Goal: Task Accomplishment & Management: Use online tool/utility

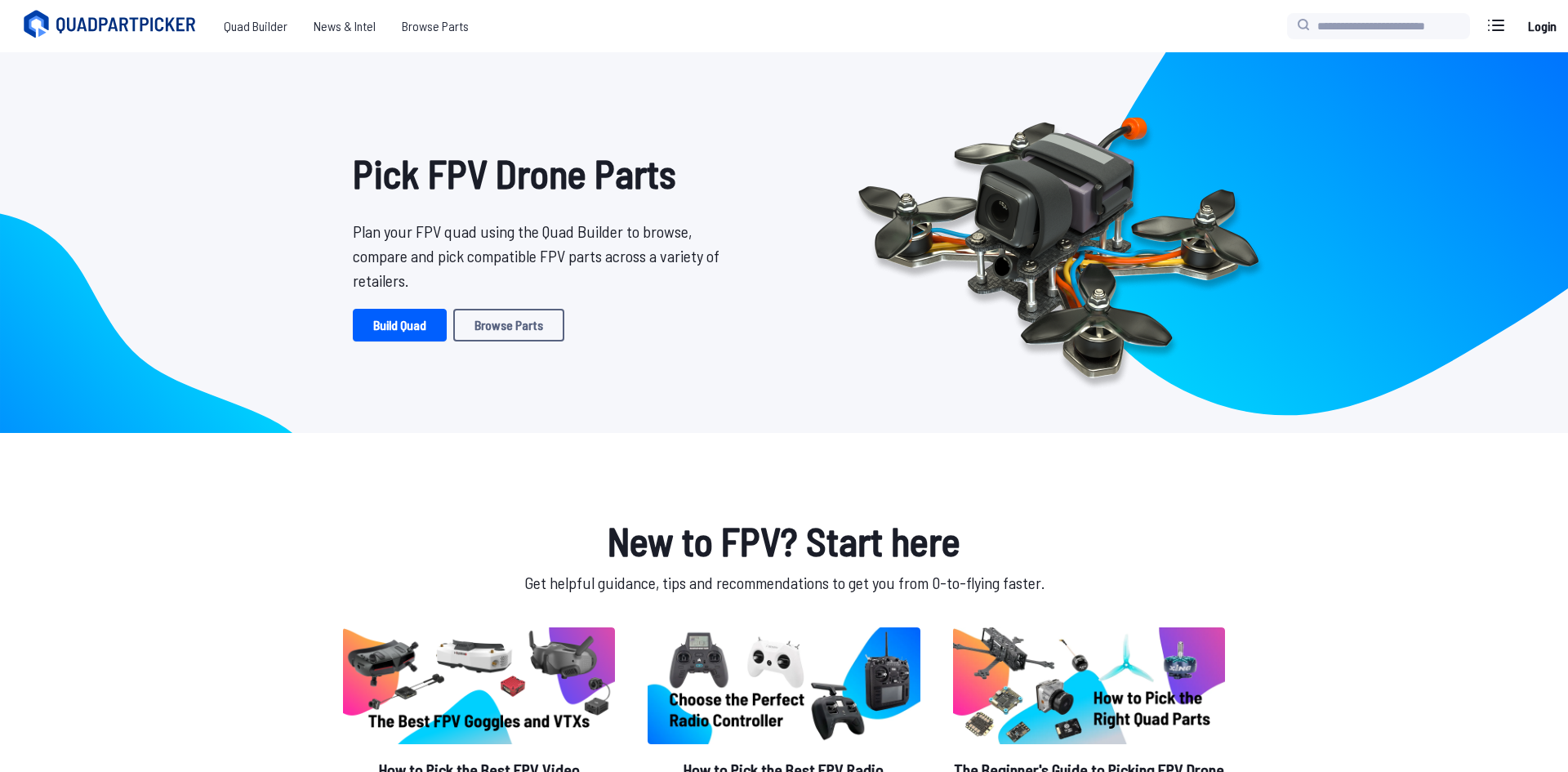
scroll to position [466, 0]
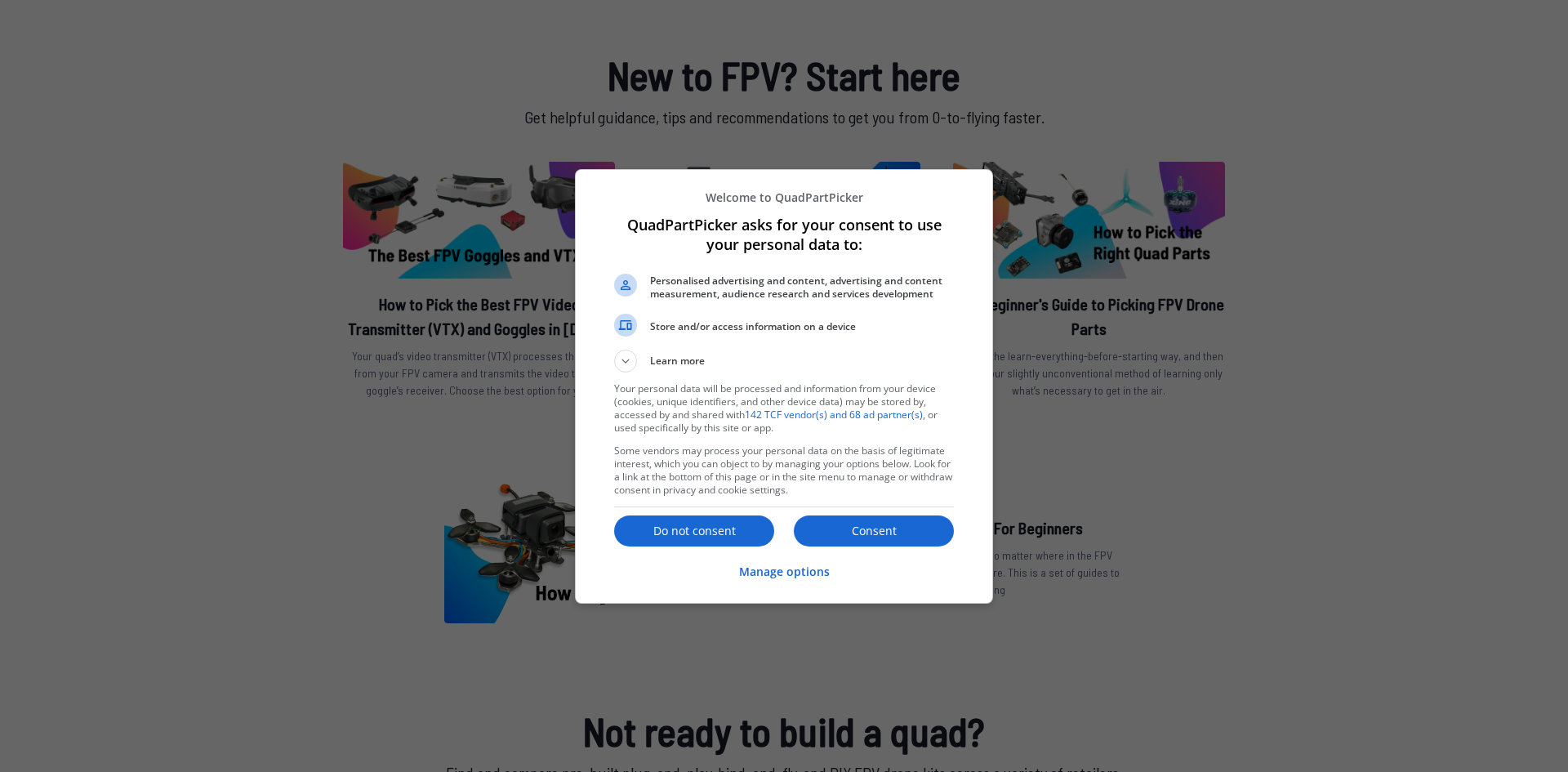
click at [290, 242] on div at bounding box center [784, 386] width 1568 height 772
click at [914, 542] on button "Consent" at bounding box center [874, 530] width 160 height 31
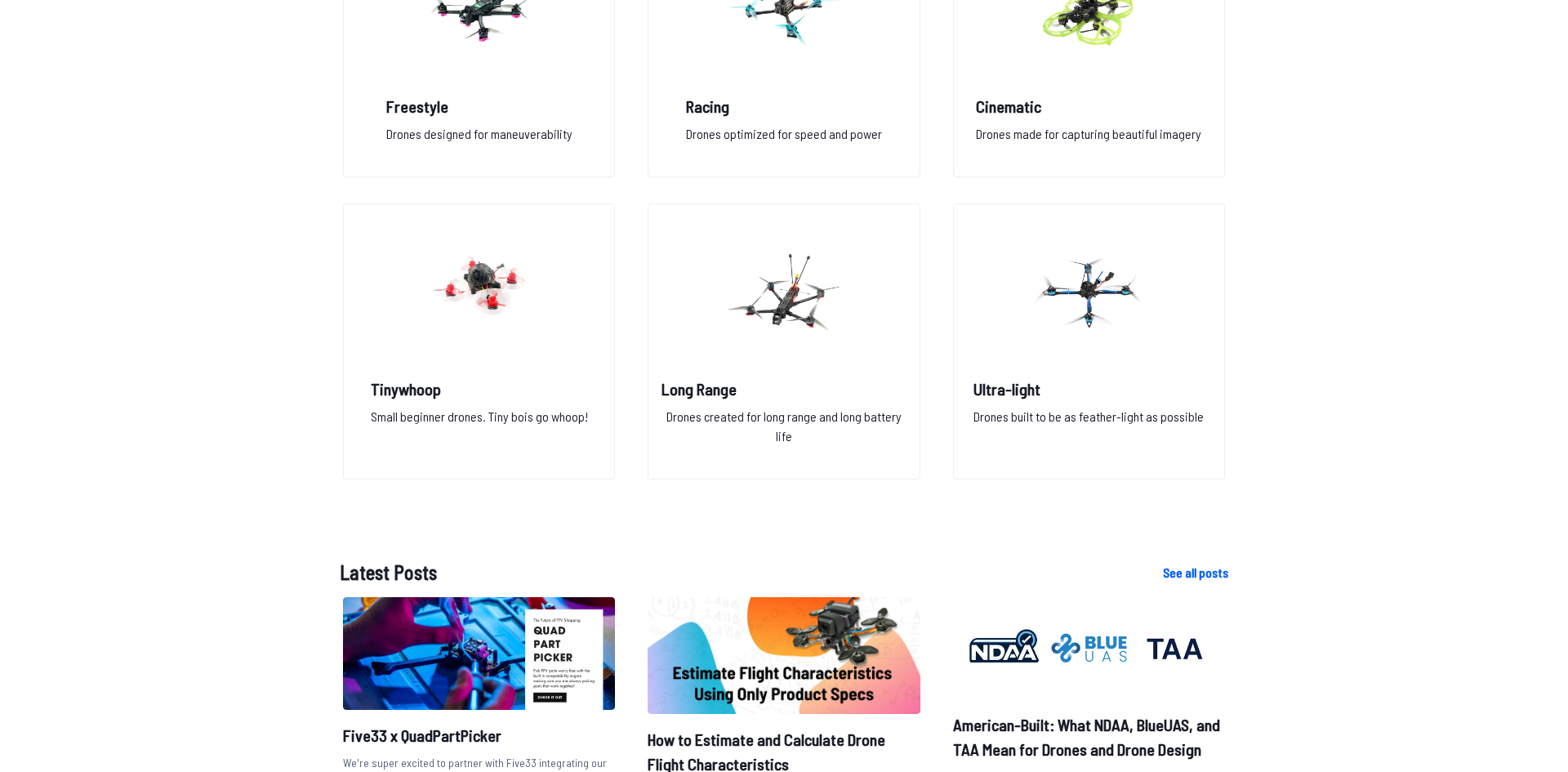
scroll to position [1583, 0]
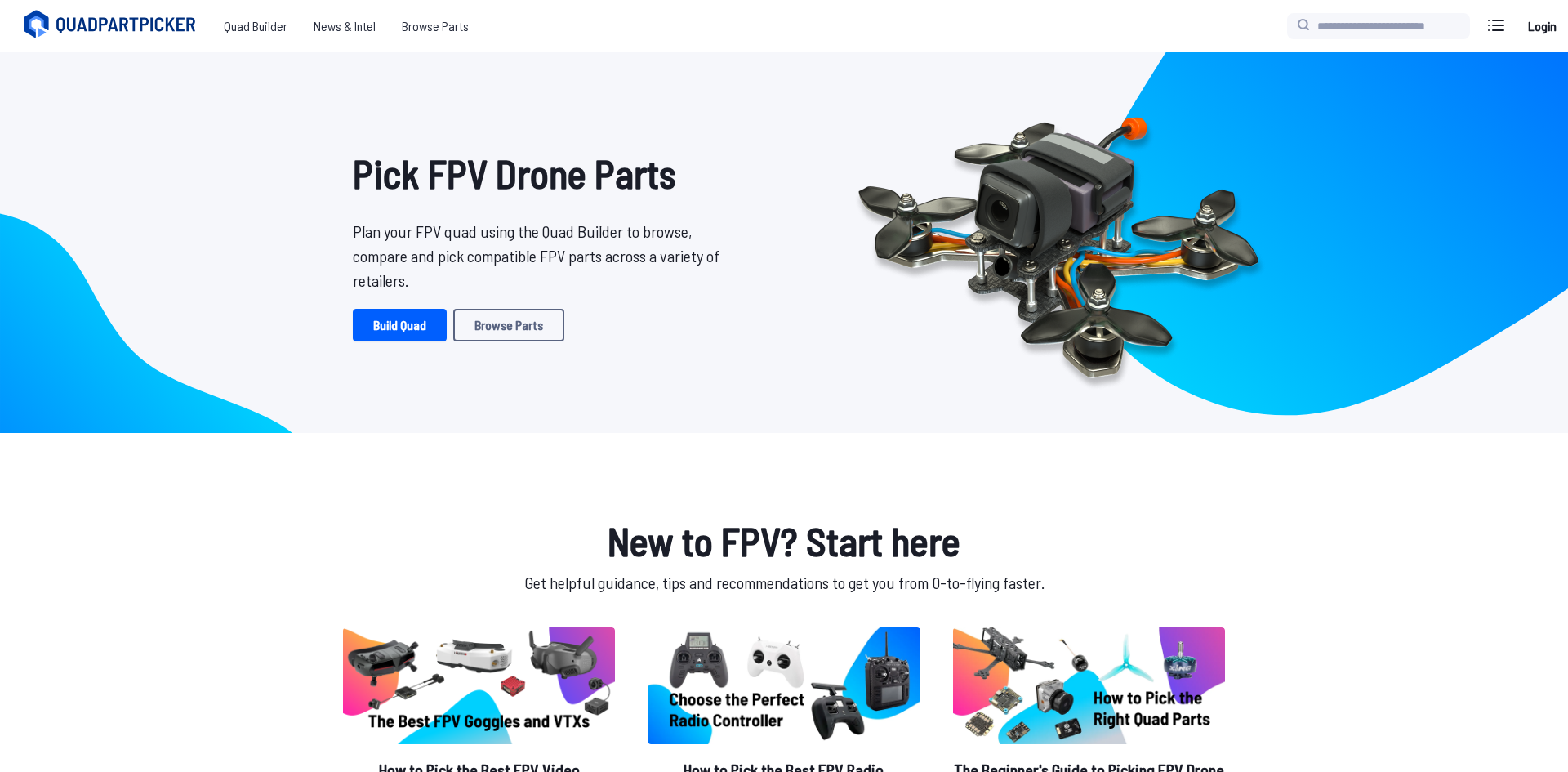
scroll to position [1482, 0]
click at [376, 340] on link "Build Quad" at bounding box center [399, 325] width 94 height 32
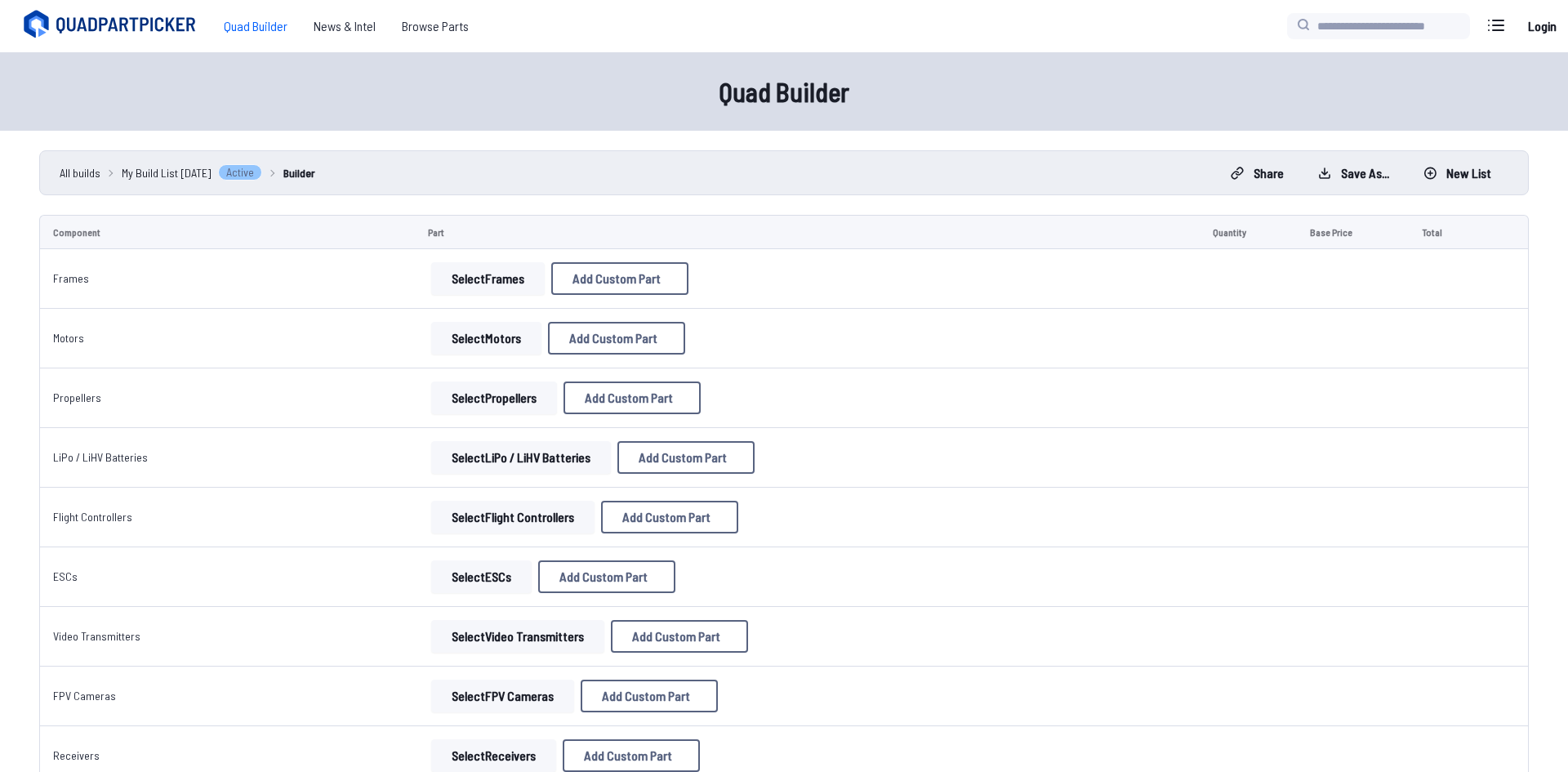
click at [624, 306] on td "Select Frames Add Custom Part Add Custom Part Part name* Brand / Manufacturer P…" at bounding box center [807, 279] width 784 height 60
click at [621, 294] on button "Add Custom Part" at bounding box center [620, 277] width 137 height 32
select select "**********"
click at [454, 286] on div "Add Custom Part Part name* Brand / Manufacturer Price * Link Category Cancel Ad…" at bounding box center [784, 386] width 1568 height 772
click at [685, 244] on input at bounding box center [784, 252] width 347 height 35
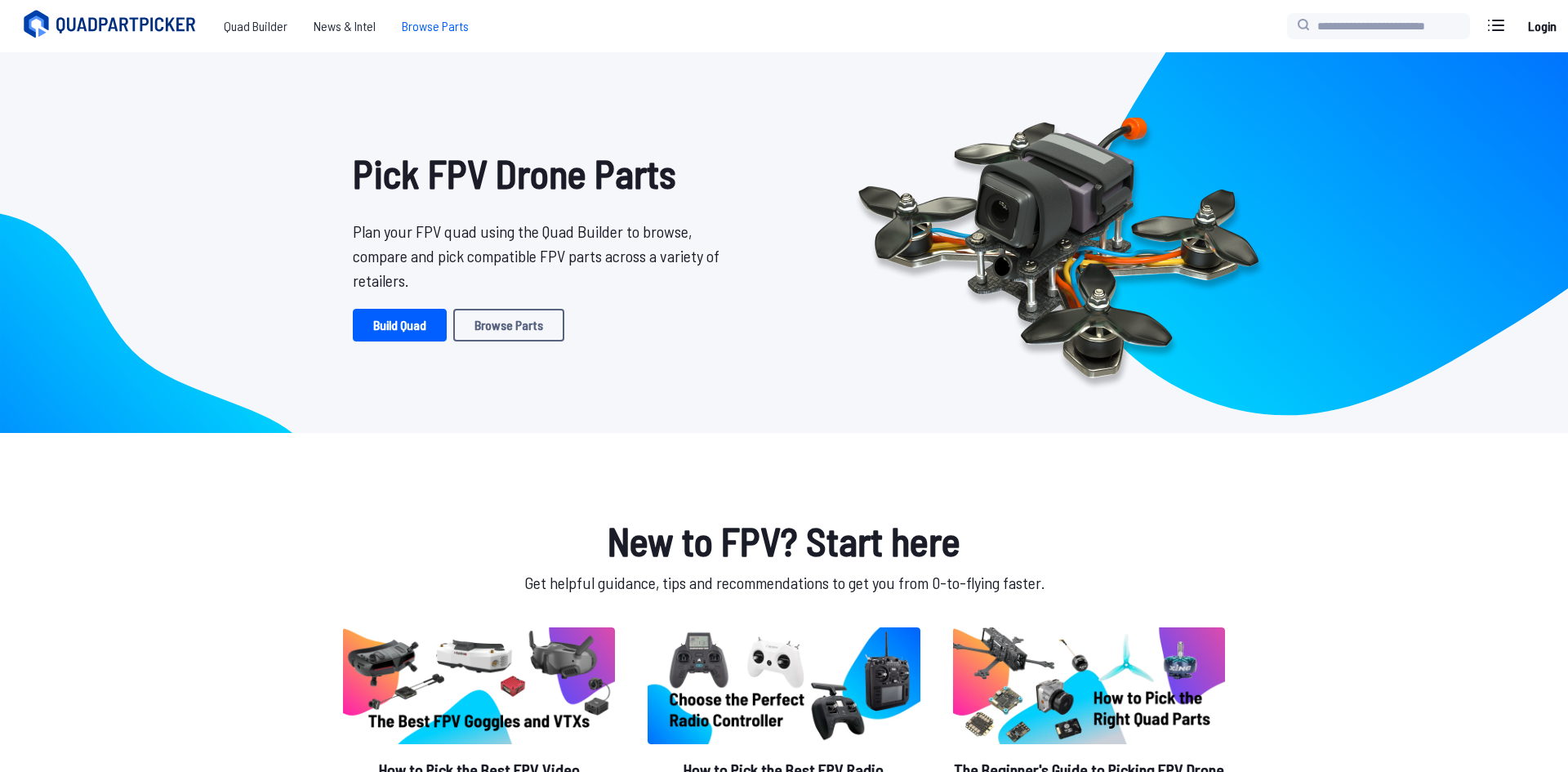
click at [424, 21] on span "Browse Parts" at bounding box center [435, 25] width 93 height 32
